Goal: Information Seeking & Learning: Compare options

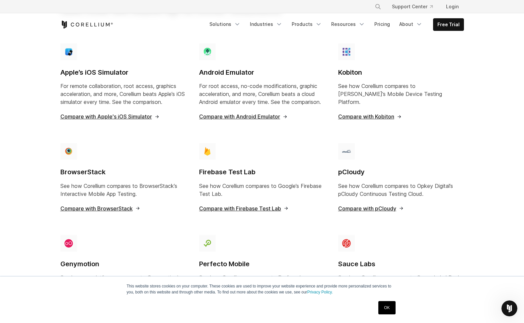
scroll to position [492, 0]
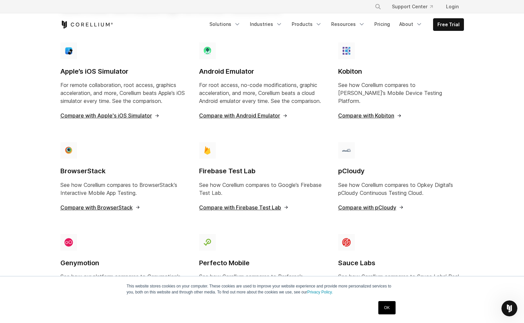
click at [363, 113] on span "Compare with Kobiton" at bounding box center [370, 115] width 64 height 5
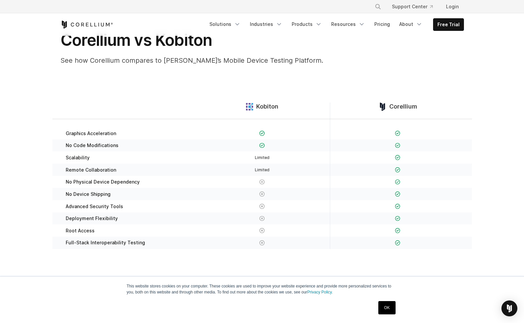
scroll to position [40, 0]
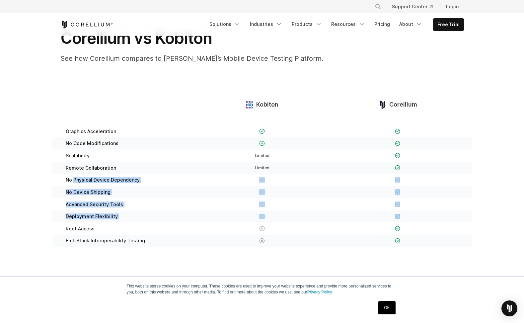
drag, startPoint x: 73, startPoint y: 182, endPoint x: 141, endPoint y: 222, distance: 79.1
click at [141, 222] on div "Graphics Acceleration No Code Modifications" at bounding box center [261, 186] width 419 height 138
drag, startPoint x: 179, startPoint y: 195, endPoint x: 197, endPoint y: 190, distance: 19.1
click at [179, 195] on div "No Device Shipping" at bounding box center [126, 192] width 135 height 12
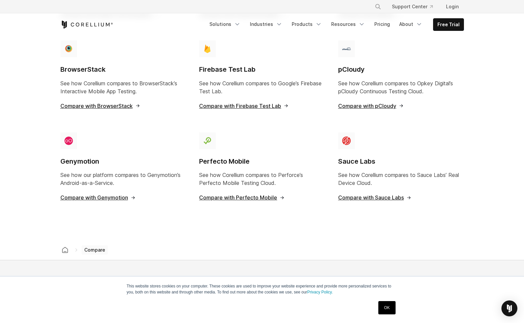
scroll to position [592, 0]
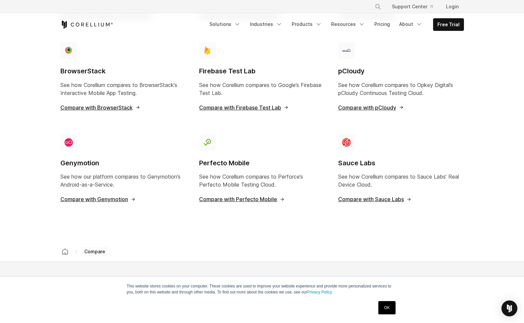
click at [102, 196] on span "Compare with Genymotion" at bounding box center [97, 198] width 75 height 5
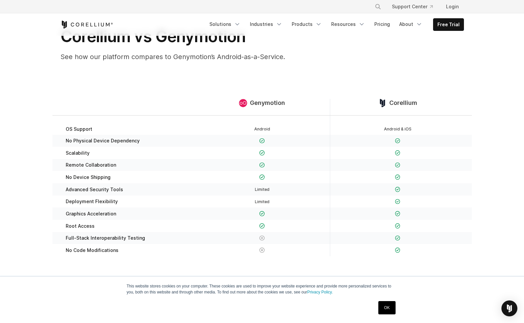
scroll to position [57, 0]
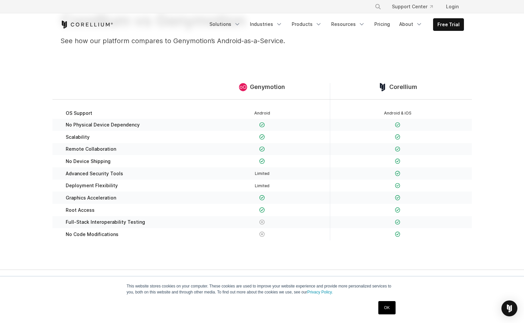
drag, startPoint x: 220, startPoint y: 224, endPoint x: 194, endPoint y: 226, distance: 26.0
click at [194, 226] on div at bounding box center [261, 222] width 135 height 12
drag, startPoint x: 124, startPoint y: 237, endPoint x: 60, endPoint y: 222, distance: 66.3
click at [60, 222] on div "OS Support Android Android & iOS No Physical Device Dependency" at bounding box center [261, 174] width 419 height 149
click at [177, 225] on div "Full-Stack Interoperability Testing" at bounding box center [126, 222] width 135 height 12
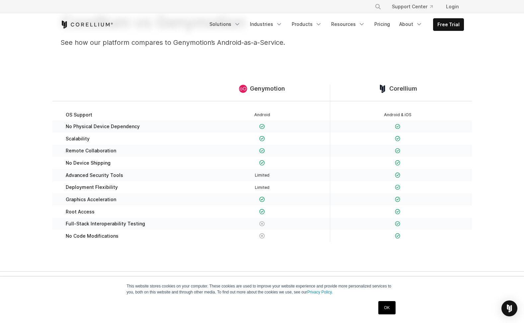
scroll to position [0, 0]
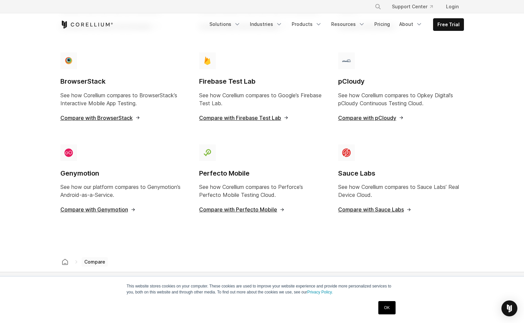
scroll to position [583, 0]
click at [219, 168] on h4 "Perfecto Mobile" at bounding box center [262, 172] width 126 height 9
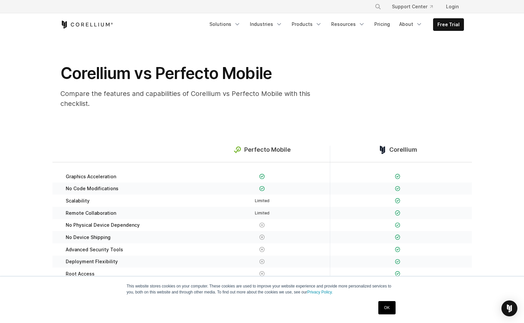
scroll to position [6, 0]
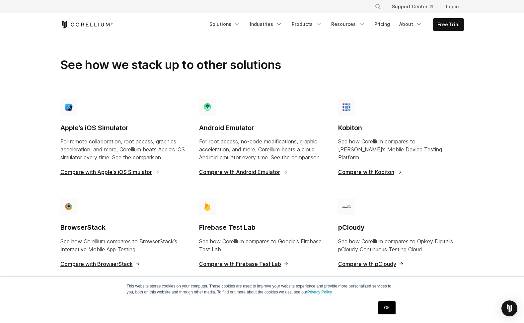
scroll to position [448, 0]
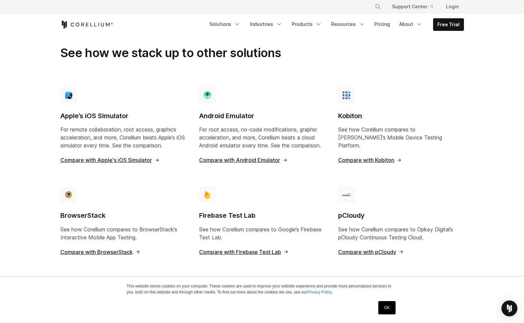
click at [373, 157] on span "Compare with Kobiton" at bounding box center [370, 159] width 64 height 5
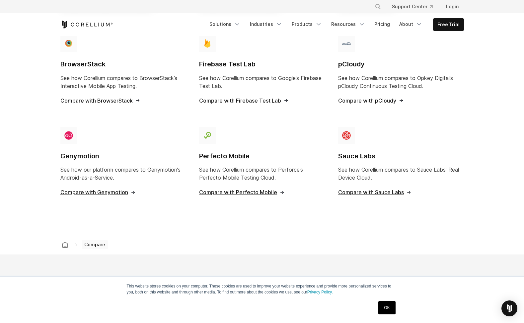
scroll to position [573, 0]
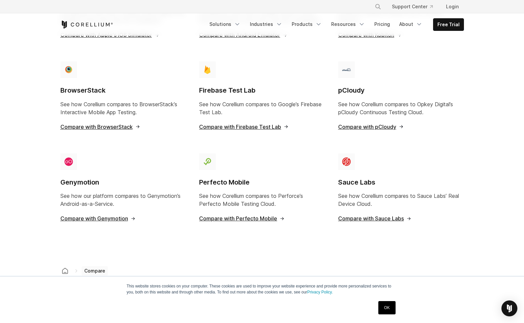
click at [383, 216] on span "Compare with Sauce Labs" at bounding box center [374, 218] width 73 height 5
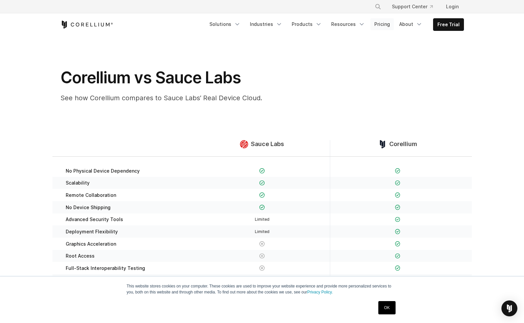
click at [388, 28] on link "Pricing" at bounding box center [382, 24] width 24 height 12
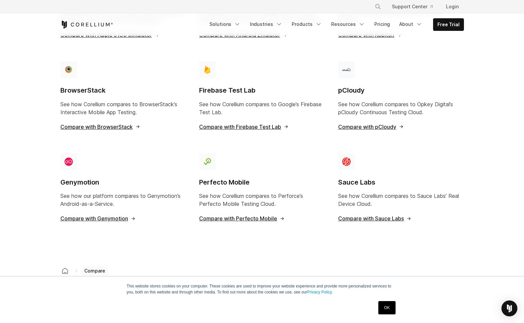
click at [256, 214] on div "Perfecto Mobile See how Corellium compares to Perforce’s Perfecto Mobile Testin…" at bounding box center [262, 189] width 126 height 73
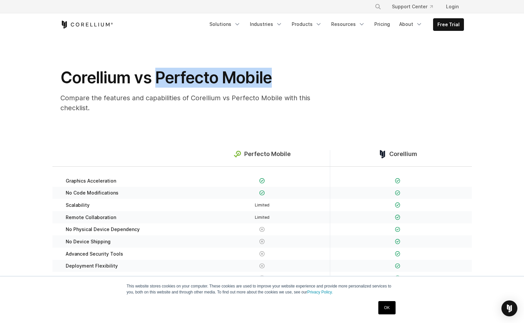
drag, startPoint x: 156, startPoint y: 78, endPoint x: 269, endPoint y: 77, distance: 113.1
click at [270, 77] on h1 "Corellium vs Perfecto Mobile" at bounding box center [192, 78] width 265 height 20
copy h1 "Perfecto Mobile"
